Goal: Entertainment & Leisure: Consume media (video, audio)

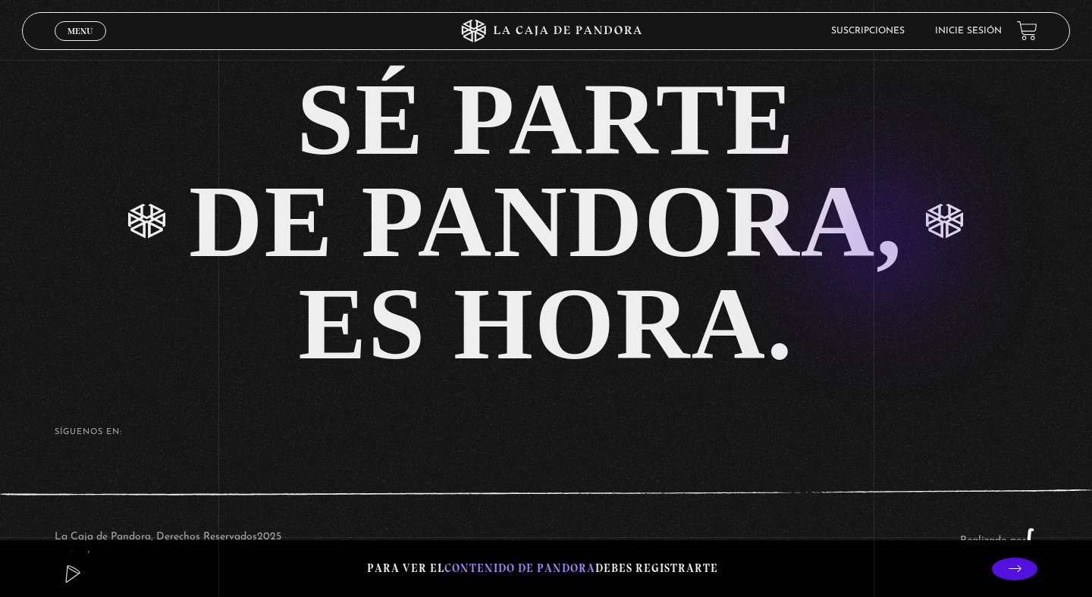
scroll to position [3410, 0]
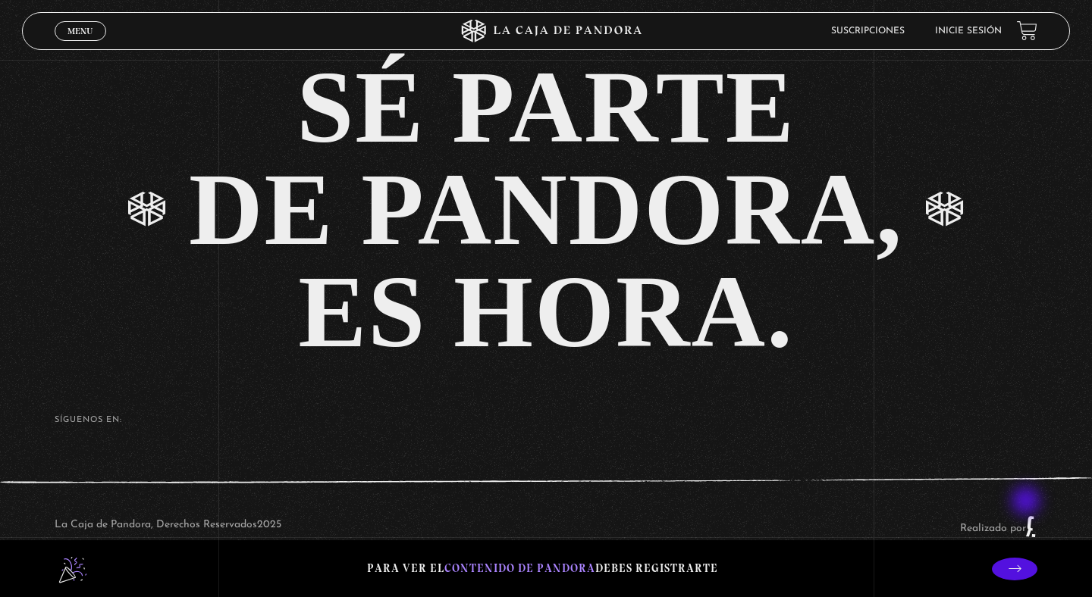
click at [1027, 523] on link "Realizado por" at bounding box center [998, 528] width 77 height 11
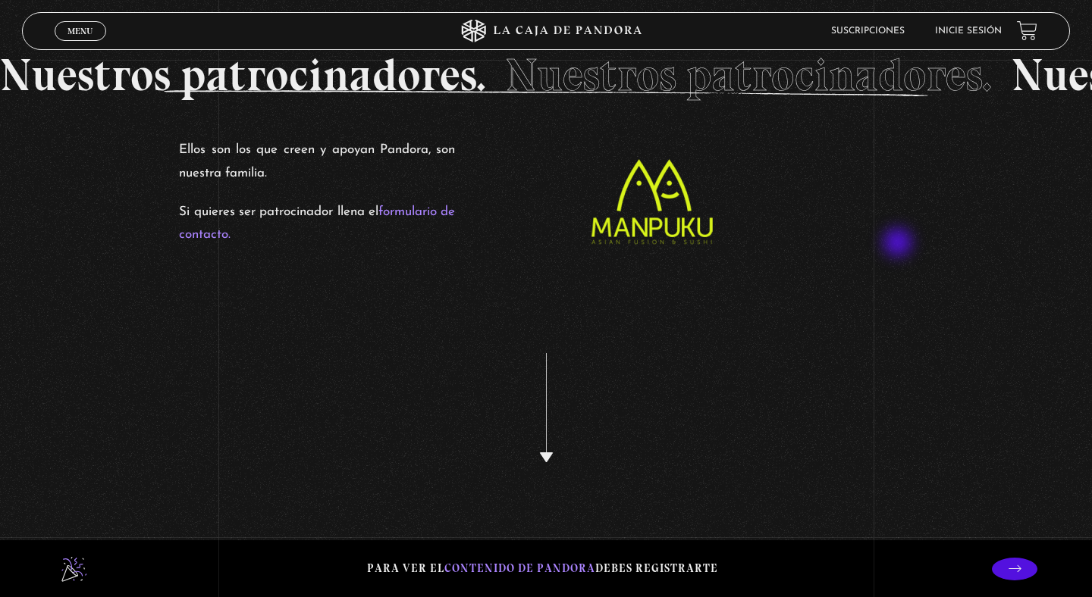
scroll to position [2812, 0]
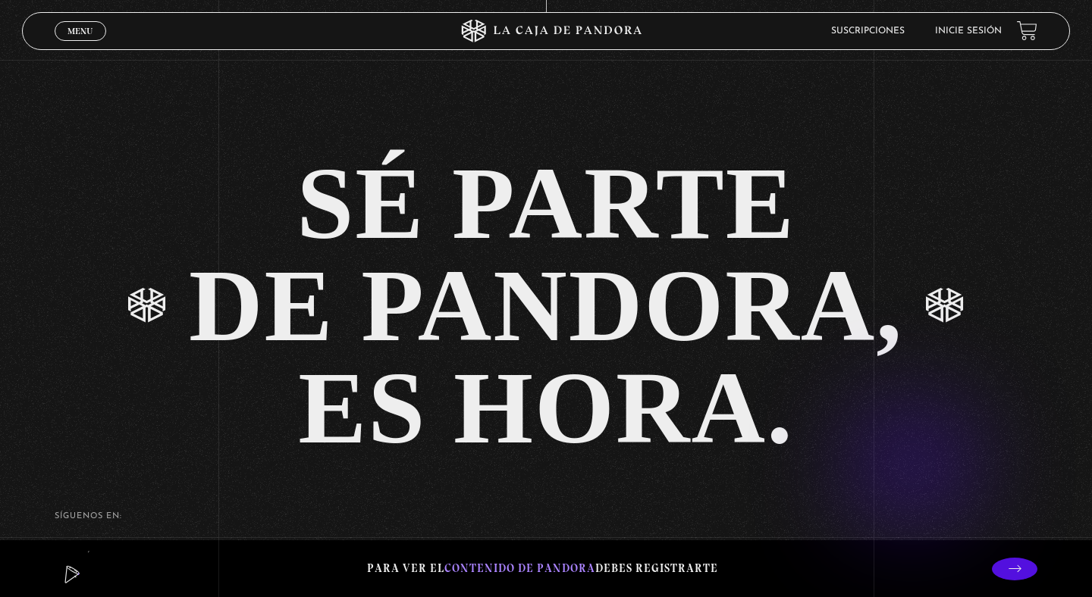
scroll to position [3410, 0]
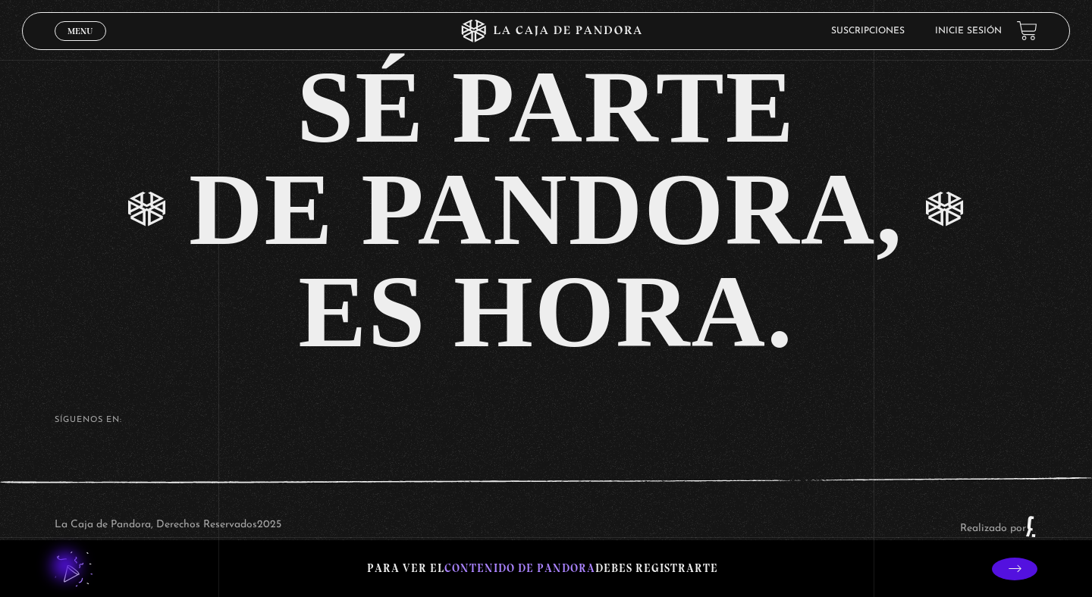
click at [67, 568] on lord-icon at bounding box center [74, 569] width 38 height 38
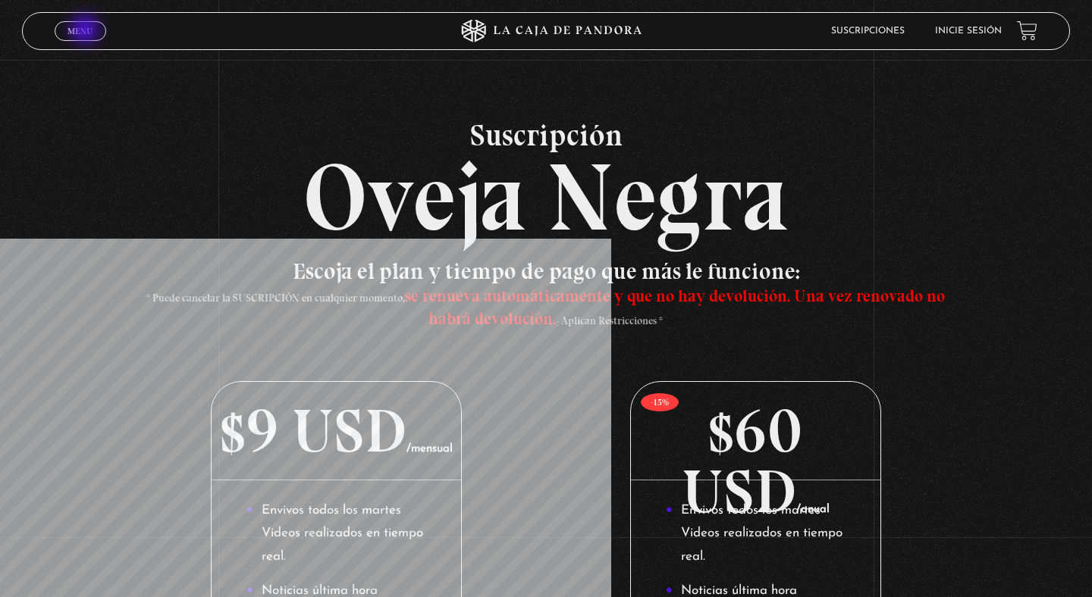
click at [86, 31] on span "Menu" at bounding box center [79, 31] width 25 height 9
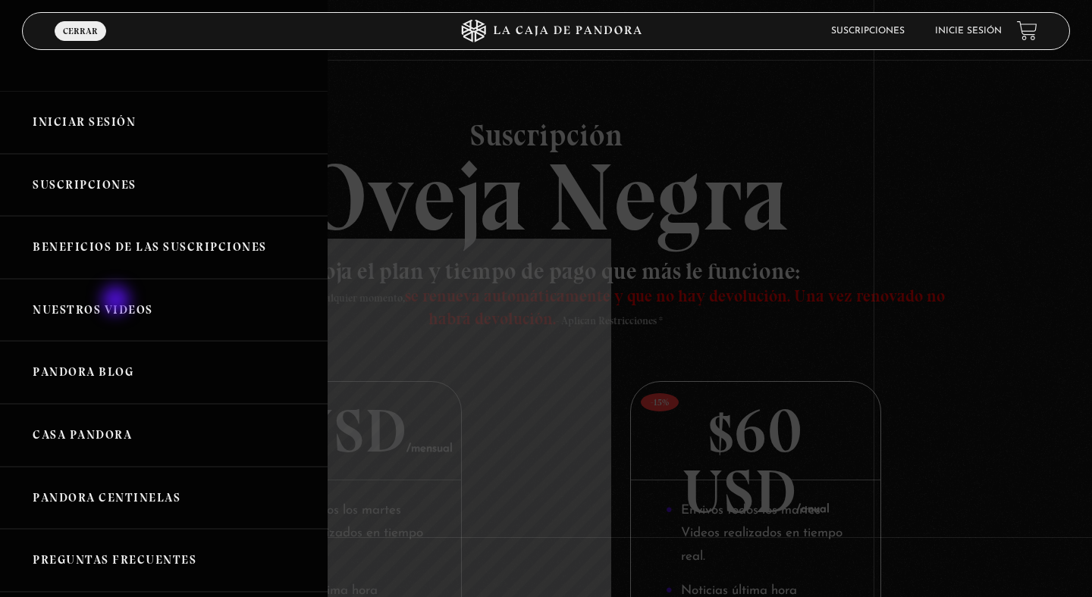
click at [117, 302] on link "Nuestros Videos" at bounding box center [163, 310] width 327 height 63
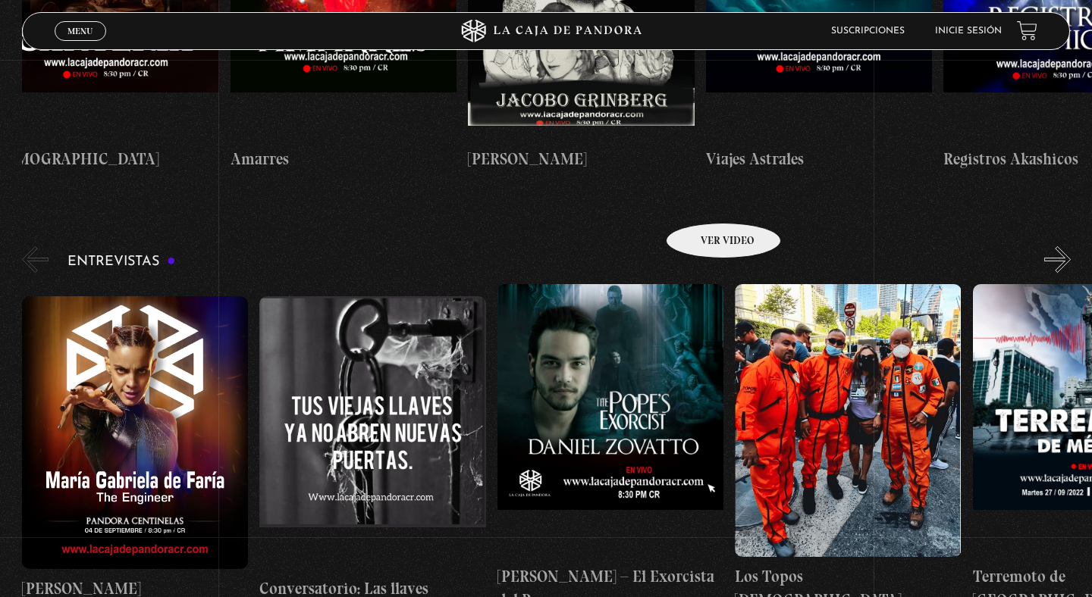
scroll to position [4883, 0]
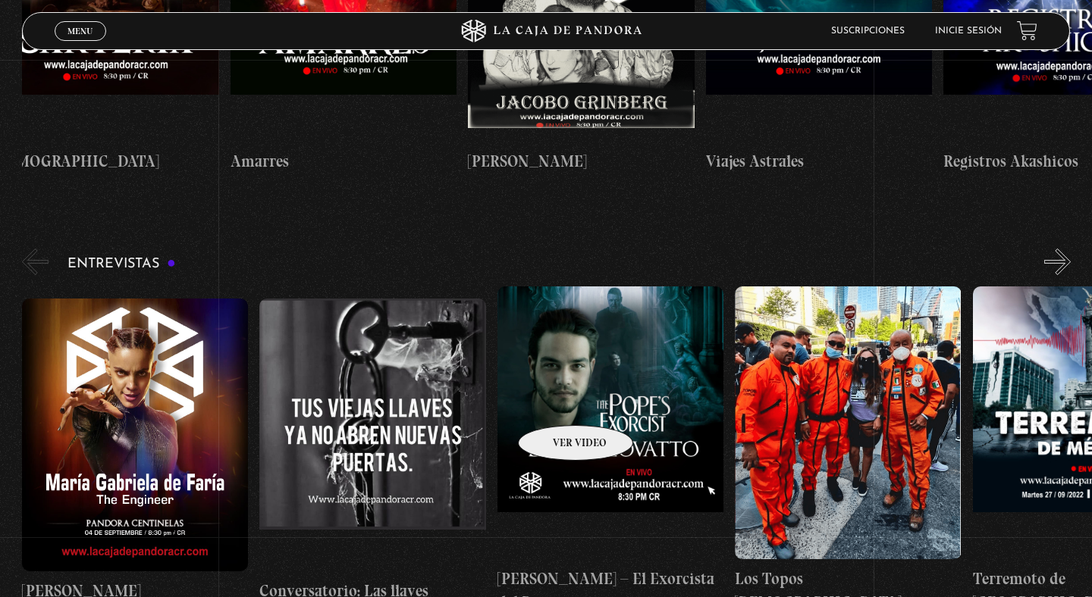
drag, startPoint x: 487, startPoint y: 409, endPoint x: 555, endPoint y: 403, distance: 67.7
click at [555, 403] on div "Maria Gabriela de Faria Conversatorio: Las llaves Daniel Zovatto – El Exorcista…" at bounding box center [972, 451] width 1901 height 328
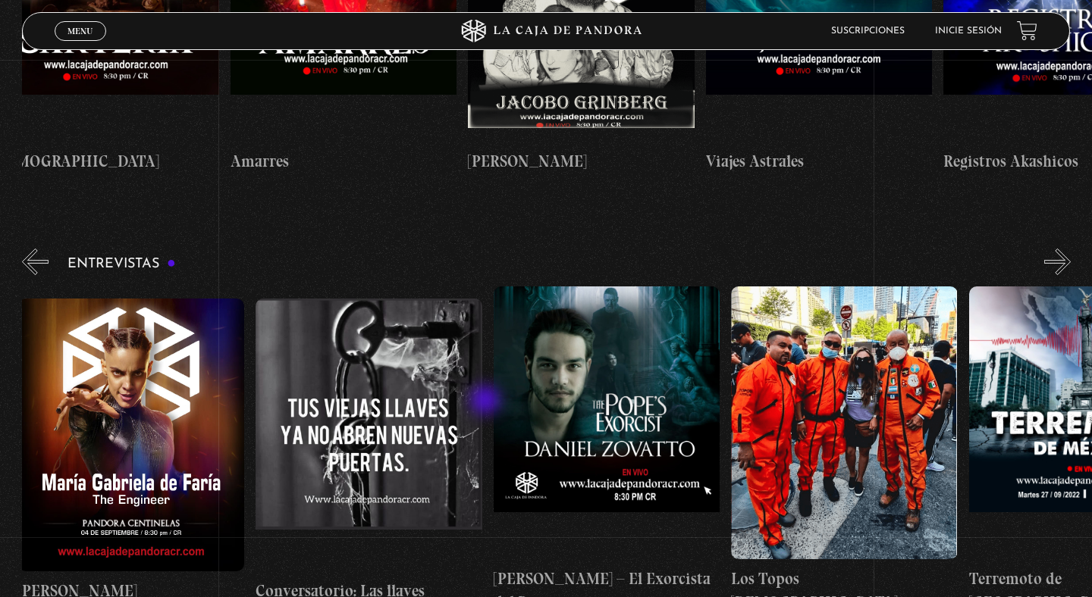
drag, startPoint x: 592, startPoint y: 504, endPoint x: 486, endPoint y: 402, distance: 147.4
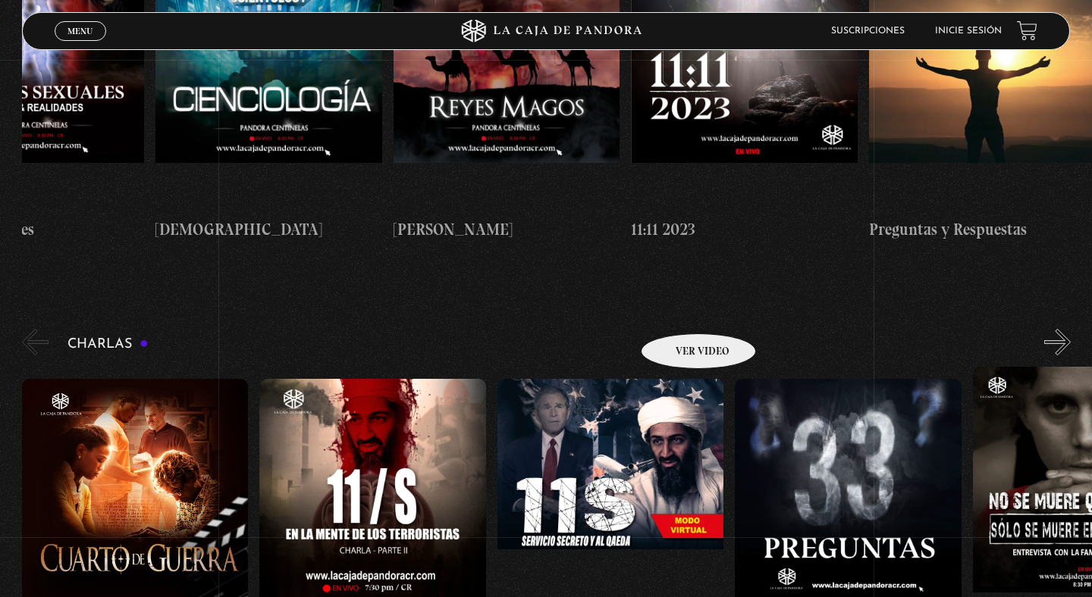
scroll to position [6503, 0]
